Goal: Information Seeking & Learning: Learn about a topic

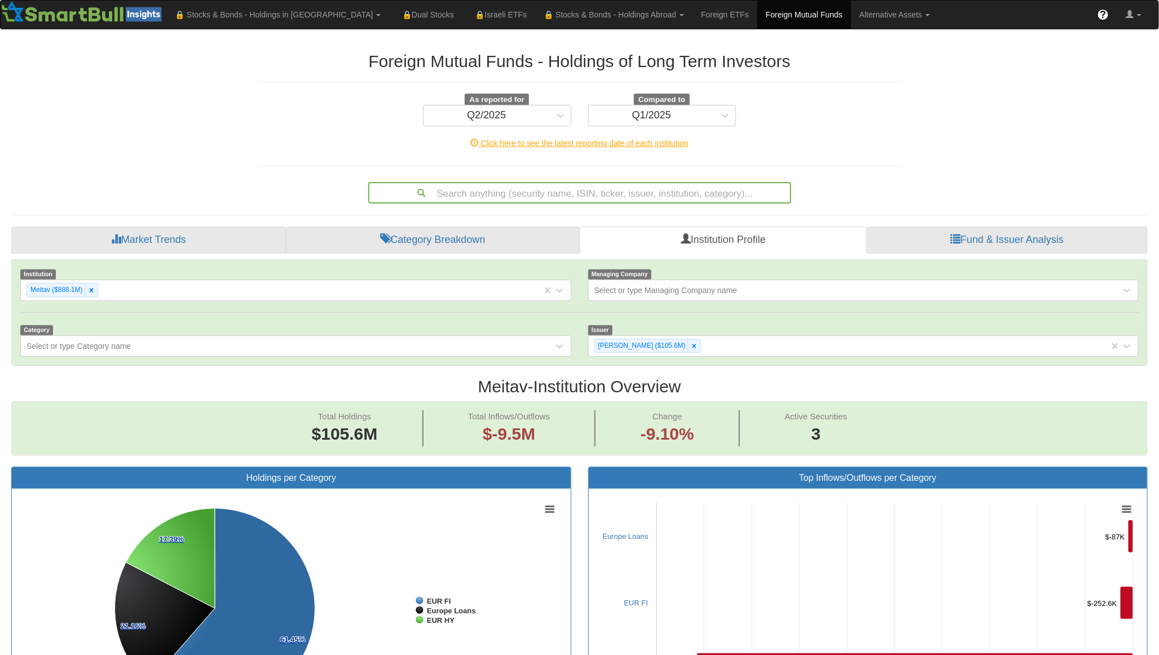
scroll to position [21, 1114]
click at [757, 17] on link "Foreign Mutual Funds" at bounding box center [804, 15] width 94 height 28
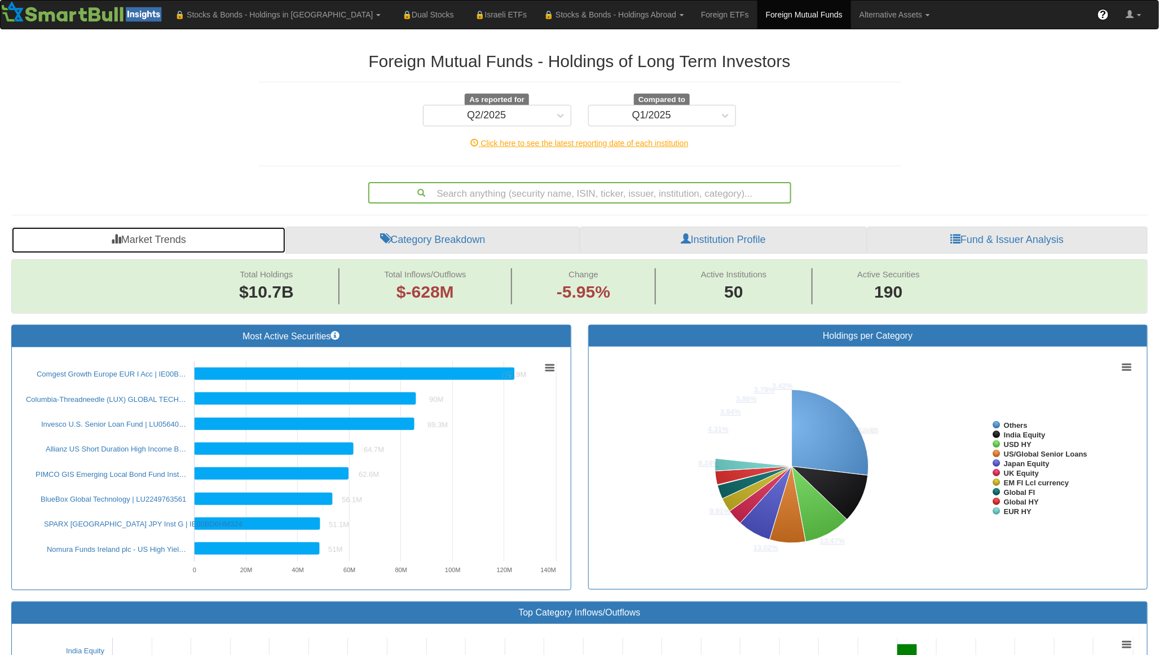
click at [160, 241] on link "Market Trends" at bounding box center [148, 240] width 275 height 27
